Goal: Task Accomplishment & Management: Manage account settings

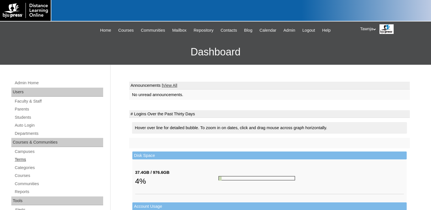
drag, startPoint x: 26, startPoint y: 160, endPoint x: 74, endPoint y: 160, distance: 48.2
click at [25, 160] on link "Terms" at bounding box center [58, 159] width 89 height 7
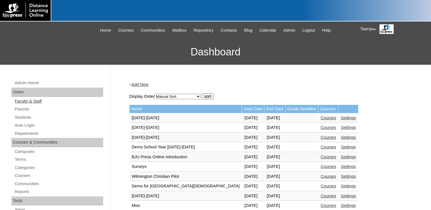
click at [29, 101] on link "Faculty & Staff" at bounding box center [58, 101] width 89 height 7
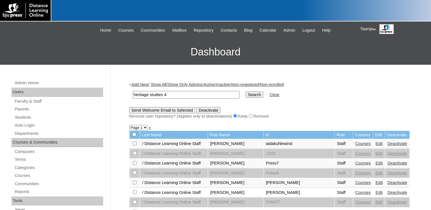
type input "heritage studies 4"
click at [246, 92] on input "Search" at bounding box center [255, 95] width 18 height 6
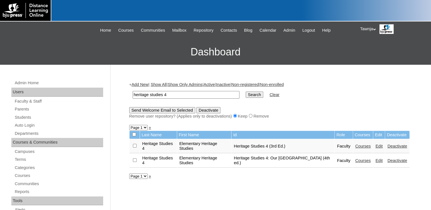
click at [375, 161] on link "Edit" at bounding box center [378, 161] width 7 height 5
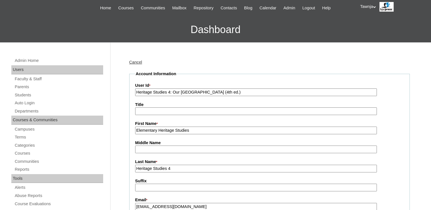
scroll to position [85, 0]
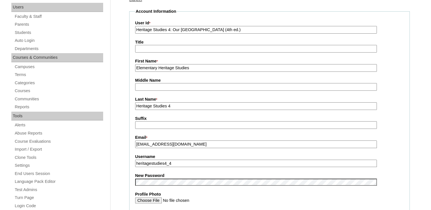
click at [176, 105] on input "Heritage Studies 4" at bounding box center [256, 107] width 242 height 8
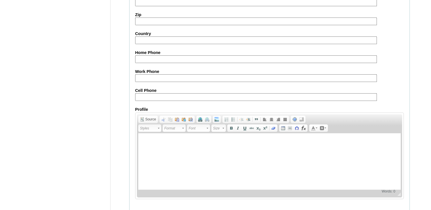
scroll to position [624, 0]
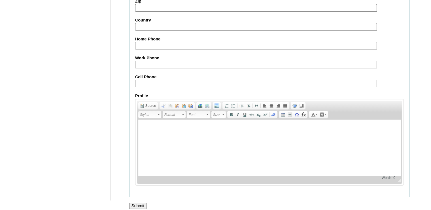
type input "Heritage Studies 4 (4th ed.)"
click at [142, 203] on input "Submit" at bounding box center [138, 206] width 18 height 6
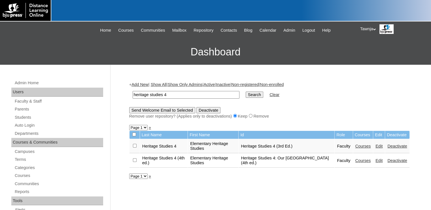
click at [398, 86] on div "+ Add New | Show All | Show Only Admins | Active | Inactive | Non-registered | …" at bounding box center [269, 100] width 280 height 37
click at [304, 115] on div "Remove user repository? (Applies only to deactivations) Keep Remove" at bounding box center [269, 117] width 280 height 6
click at [205, 30] on span "Repository" at bounding box center [203, 30] width 20 height 7
